Goal: Information Seeking & Learning: Learn about a topic

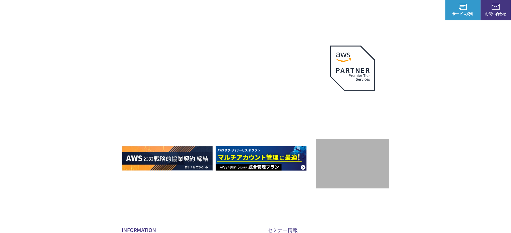
click at [149, 32] on link "C-Chorusの強み" at bounding box center [142, 30] width 26 height 5
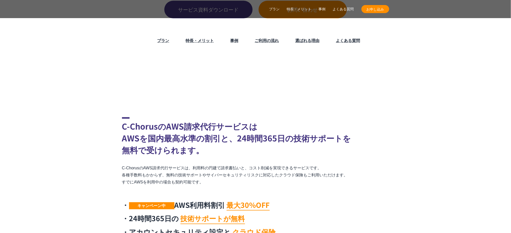
scroll to position [67, 0]
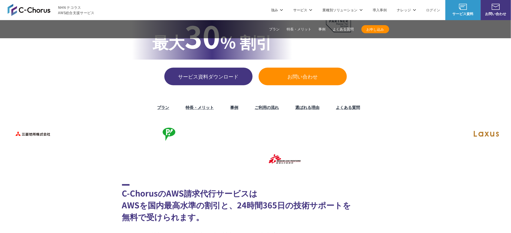
click at [156, 106] on li "プラン" at bounding box center [160, 107] width 28 height 11
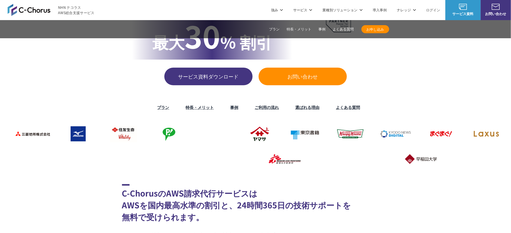
click at [153, 109] on li "プラン" at bounding box center [160, 107] width 28 height 11
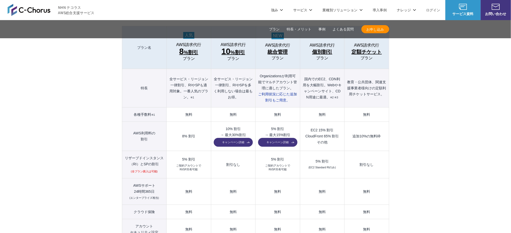
scroll to position [470, 0]
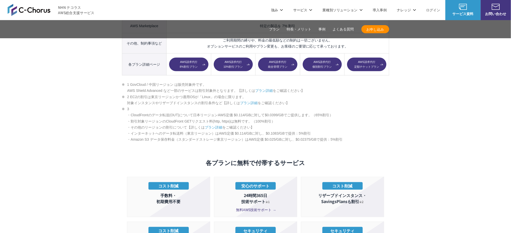
scroll to position [571, 0]
